Goal: Navigation & Orientation: Find specific page/section

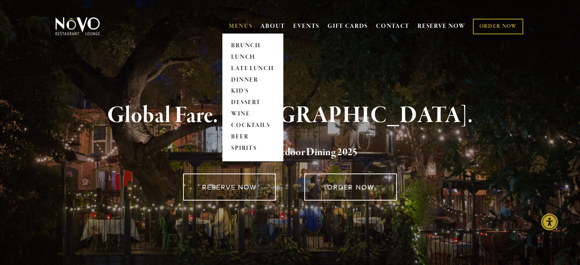
click at [236, 25] on link "MENUS" at bounding box center [241, 26] width 24 height 8
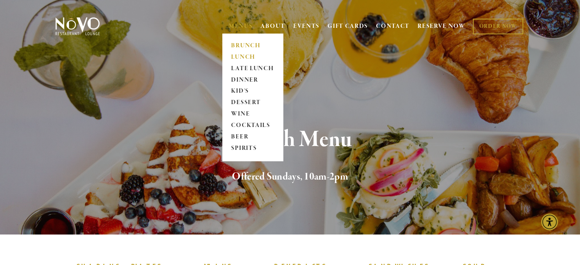
click at [235, 58] on link "LUNCH" at bounding box center [253, 56] width 48 height 11
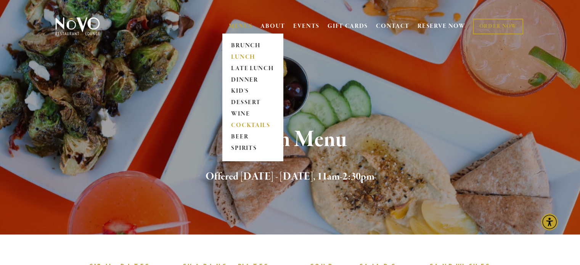
click at [240, 126] on link "COCKTAILS" at bounding box center [253, 125] width 48 height 11
